Goal: Find specific page/section: Find specific page/section

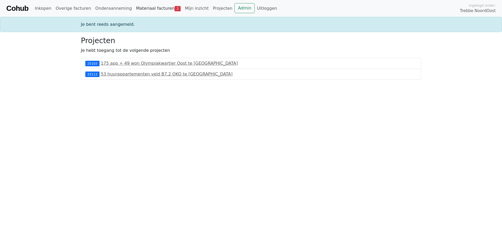
click at [148, 5] on link "Materiaal facturen 2" at bounding box center [158, 8] width 49 height 11
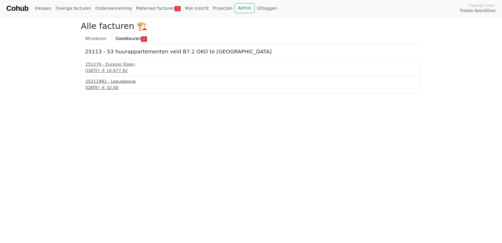
click at [122, 86] on div "11 september 2025 - € 32,00" at bounding box center [251, 88] width 332 height 6
